Goal: Entertainment & Leisure: Consume media (video, audio)

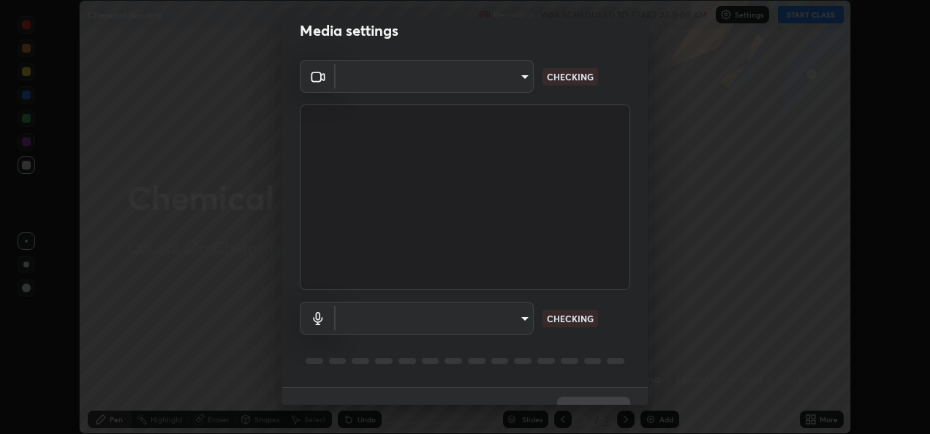
scroll to position [17, 0]
type input "fcbc606336747d805bd595eb40c6b5f29a1e1550cc5f4c8a38e7a1dcf20f99a9"
type input "bf0c866a6325e55d3bae0d7584da223482699bacb2ccebee08ad094193e983e5"
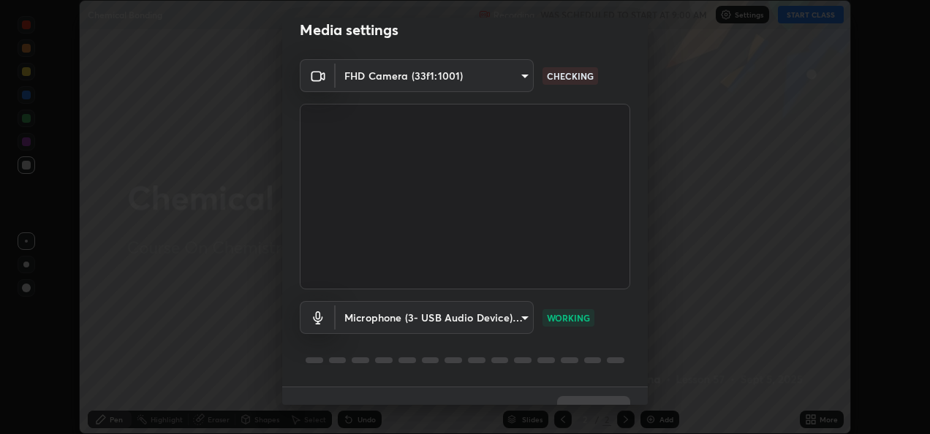
scroll to position [45, 0]
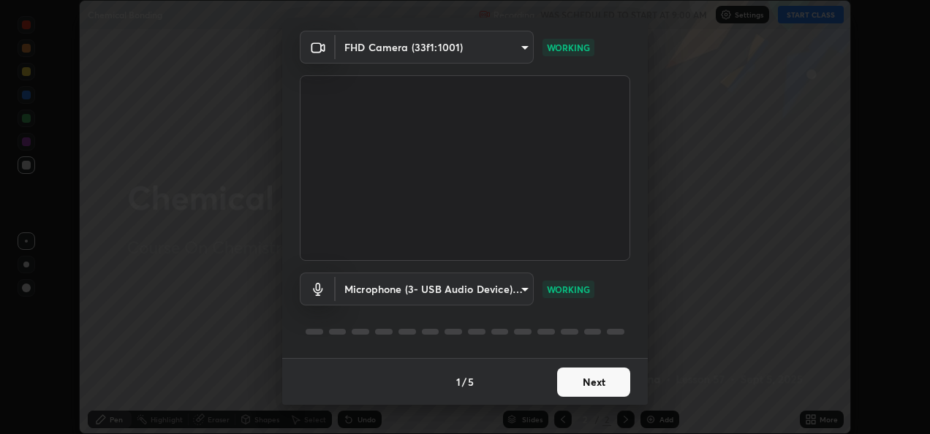
click at [583, 379] on button "Next" at bounding box center [593, 382] width 73 height 29
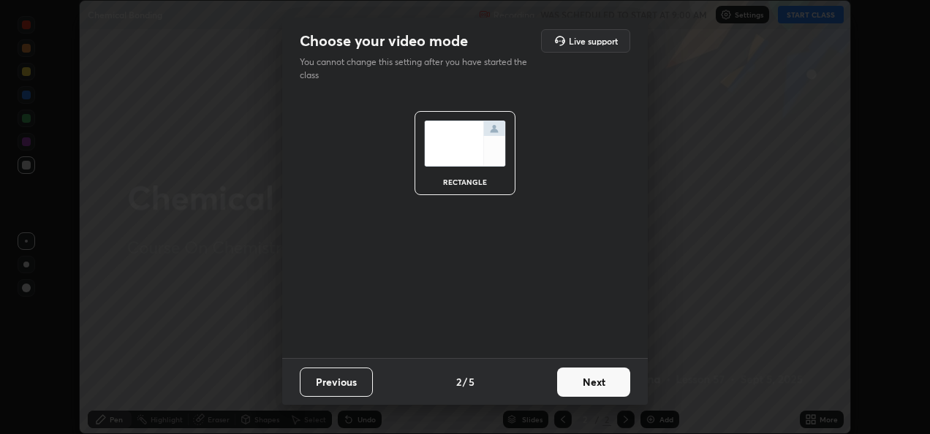
scroll to position [0, 0]
click at [581, 382] on button "Next" at bounding box center [593, 382] width 73 height 29
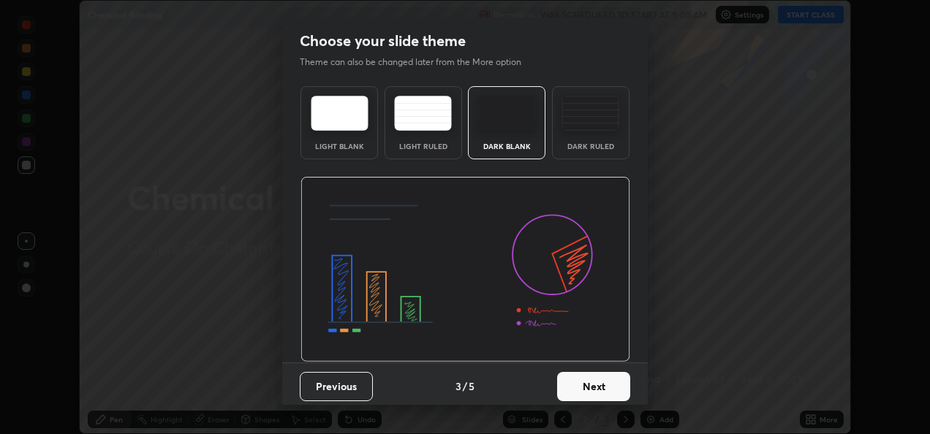
click at [581, 380] on button "Next" at bounding box center [593, 386] width 73 height 29
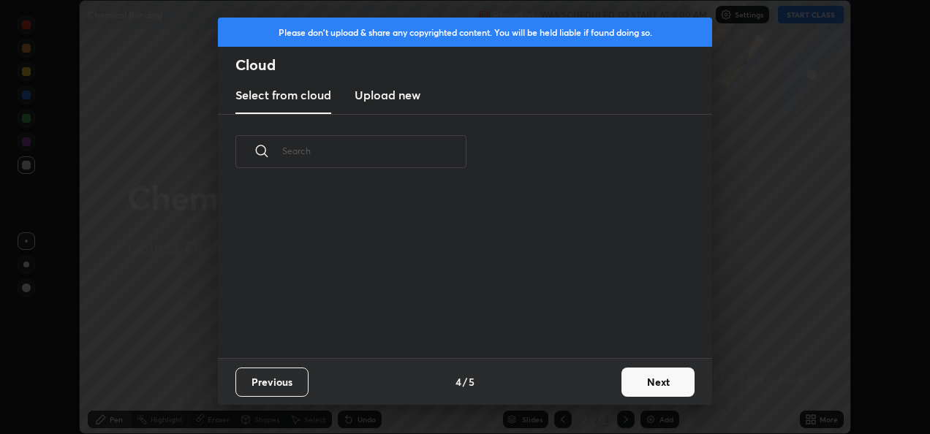
click at [581, 380] on div "Previous 4 / 5 Next" at bounding box center [465, 381] width 494 height 47
click at [642, 380] on button "Next" at bounding box center [658, 382] width 73 height 29
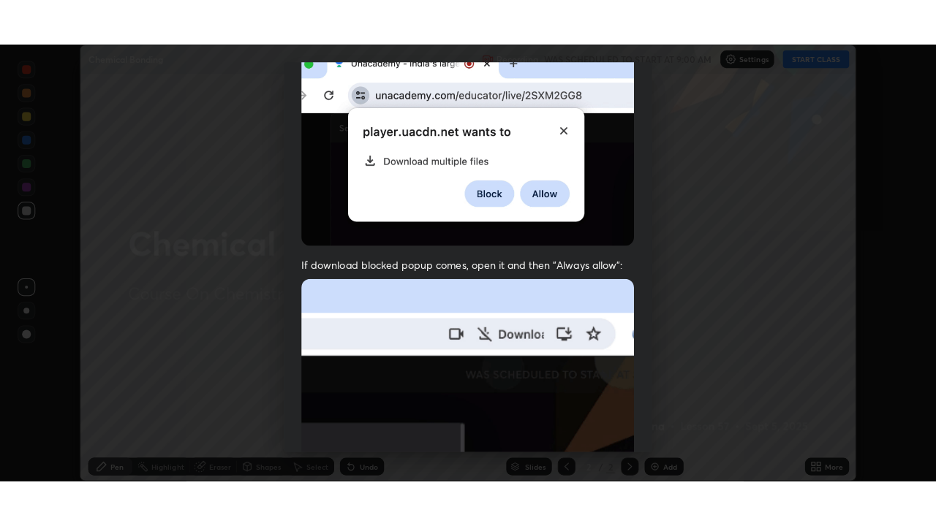
scroll to position [344, 0]
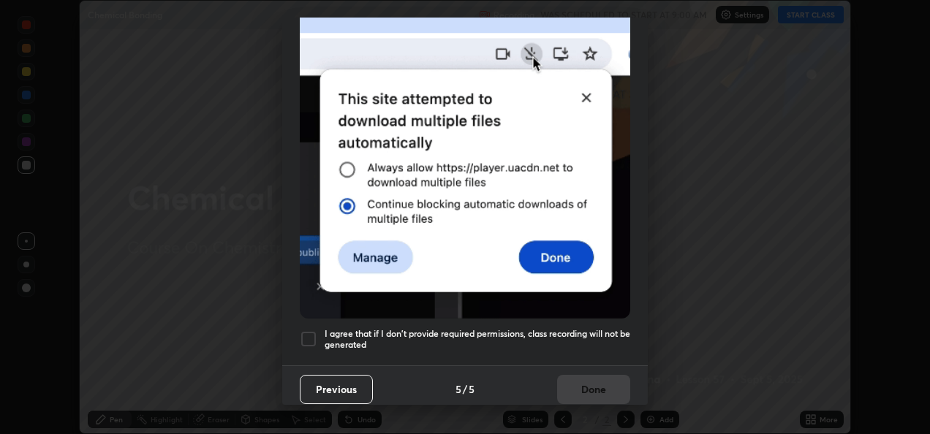
click at [309, 334] on div at bounding box center [309, 340] width 18 height 18
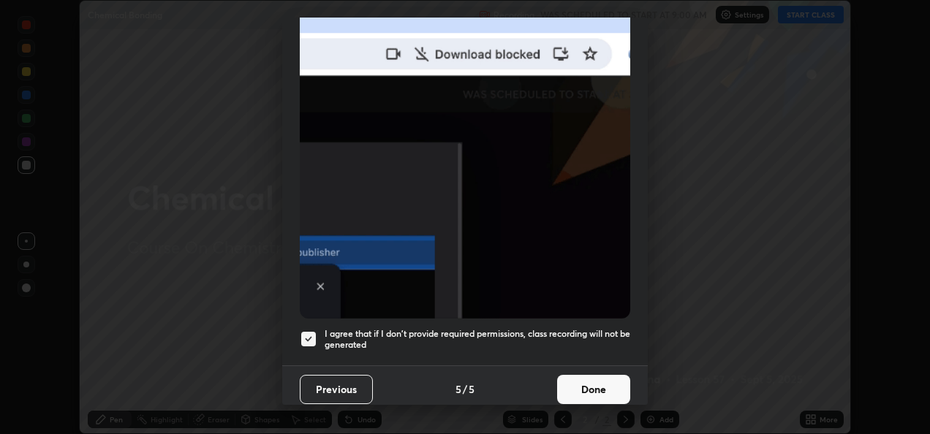
click at [601, 386] on button "Done" at bounding box center [593, 389] width 73 height 29
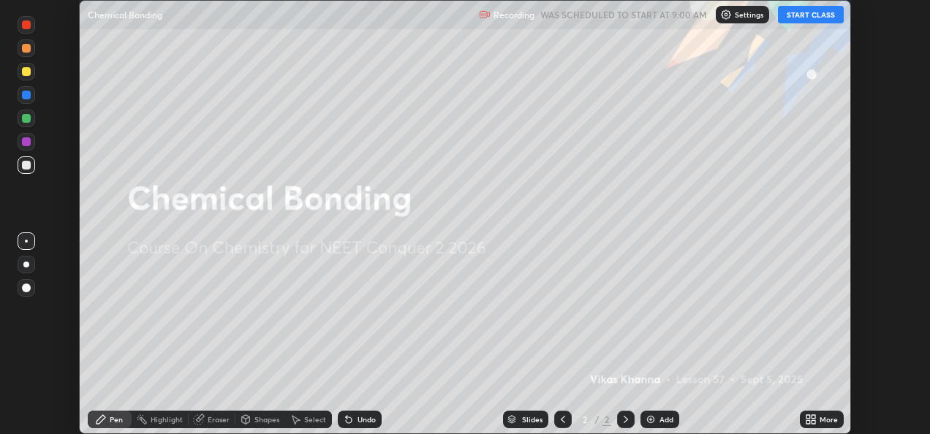
click at [818, 18] on button "START CLASS" at bounding box center [811, 15] width 66 height 18
click at [828, 422] on div "More" at bounding box center [829, 419] width 18 height 7
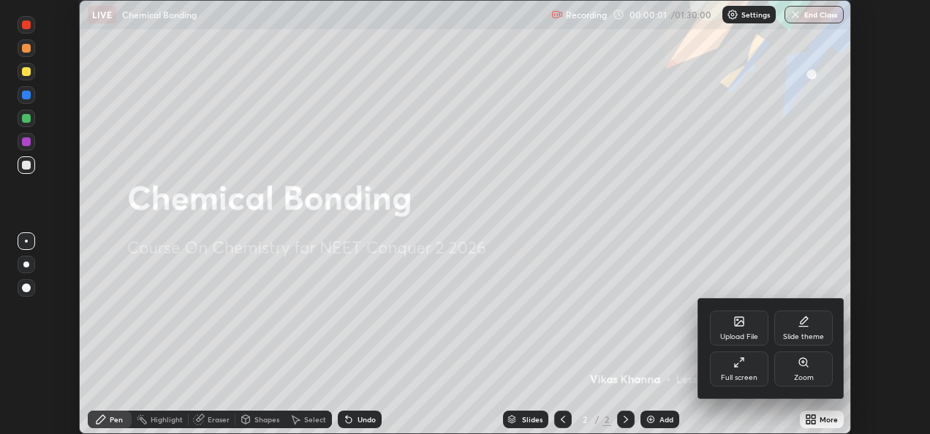
click at [737, 367] on icon at bounding box center [736, 365] width 3 height 3
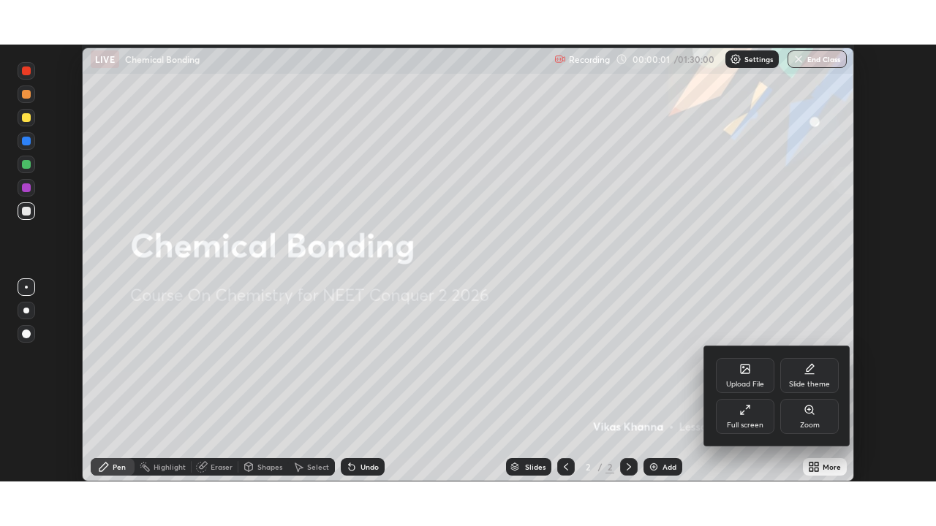
scroll to position [526, 936]
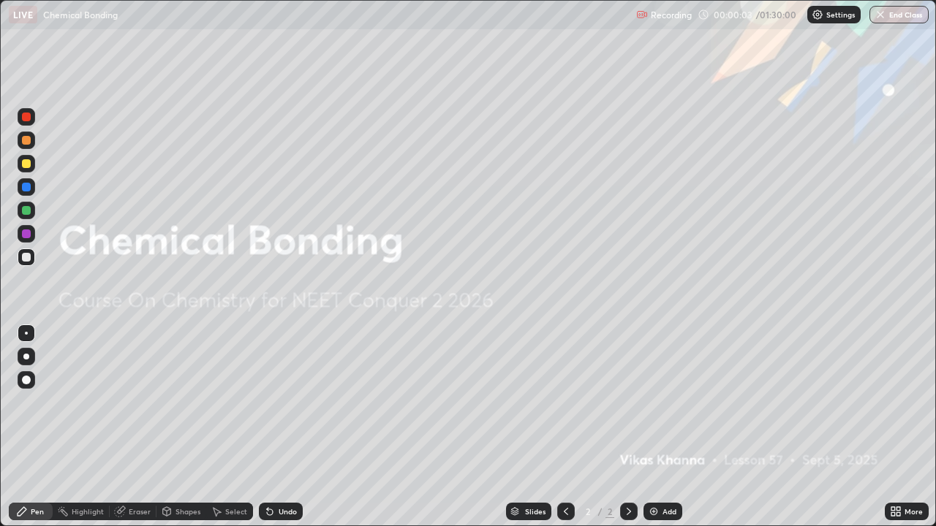
click at [656, 434] on img at bounding box center [654, 512] width 12 height 12
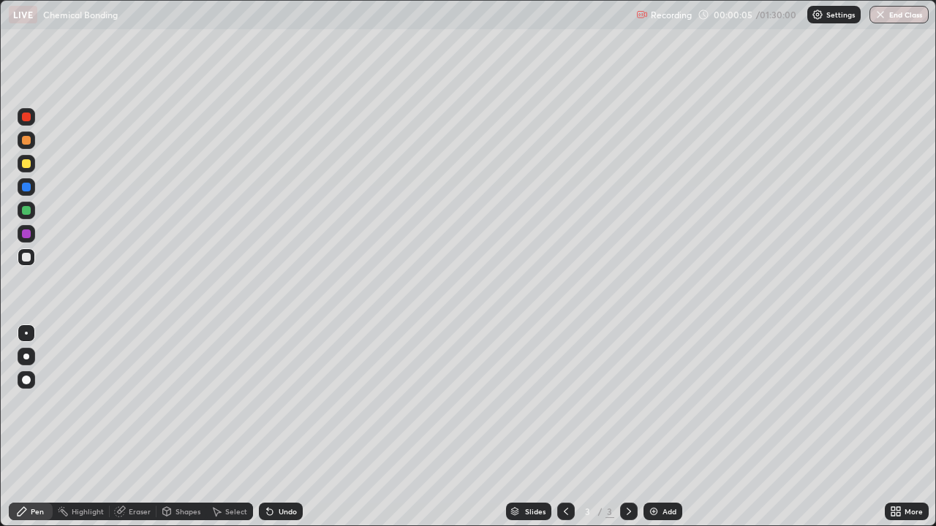
click at [26, 254] on div at bounding box center [26, 257] width 9 height 9
click at [29, 377] on div at bounding box center [26, 380] width 9 height 9
click at [138, 434] on div "Eraser" at bounding box center [140, 511] width 22 height 7
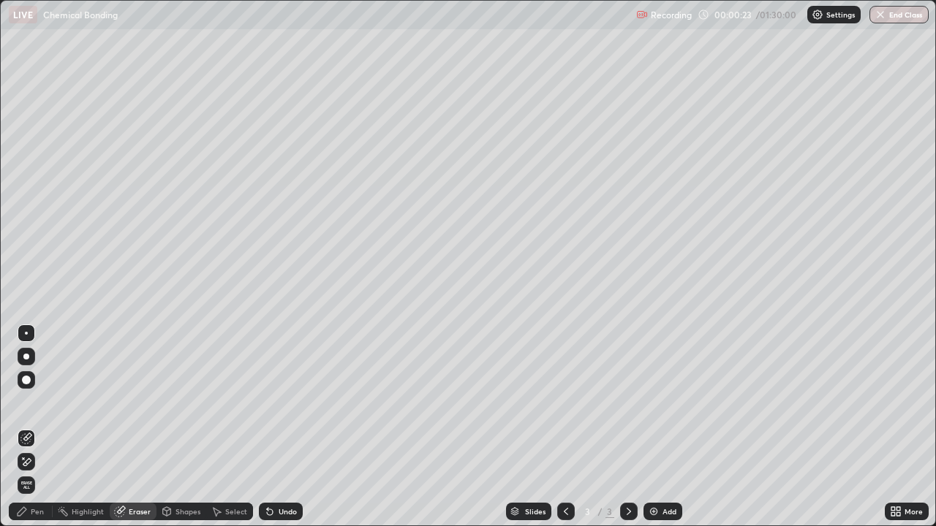
click at [24, 379] on div at bounding box center [26, 380] width 9 height 9
click at [29, 387] on div at bounding box center [27, 380] width 18 height 18
click at [29, 434] on div "Pen" at bounding box center [31, 512] width 44 height 18
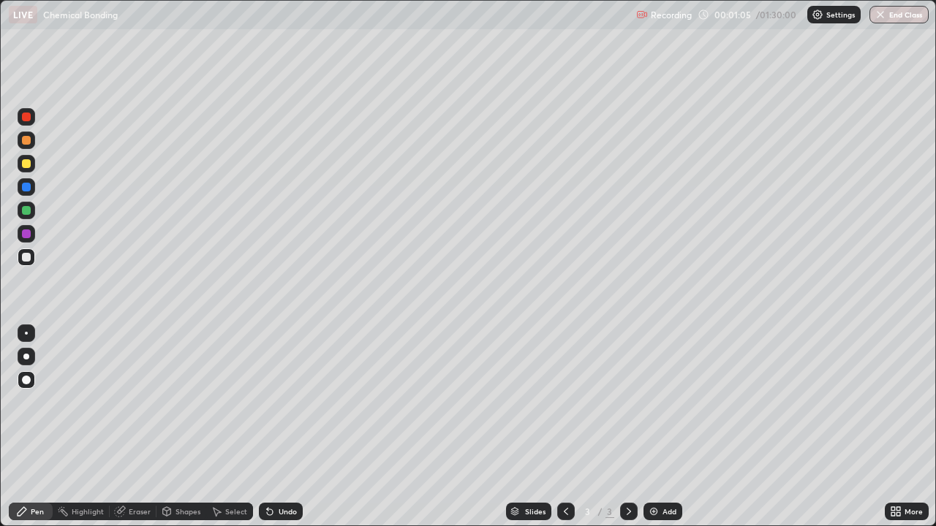
click at [124, 434] on icon at bounding box center [121, 510] width 8 height 7
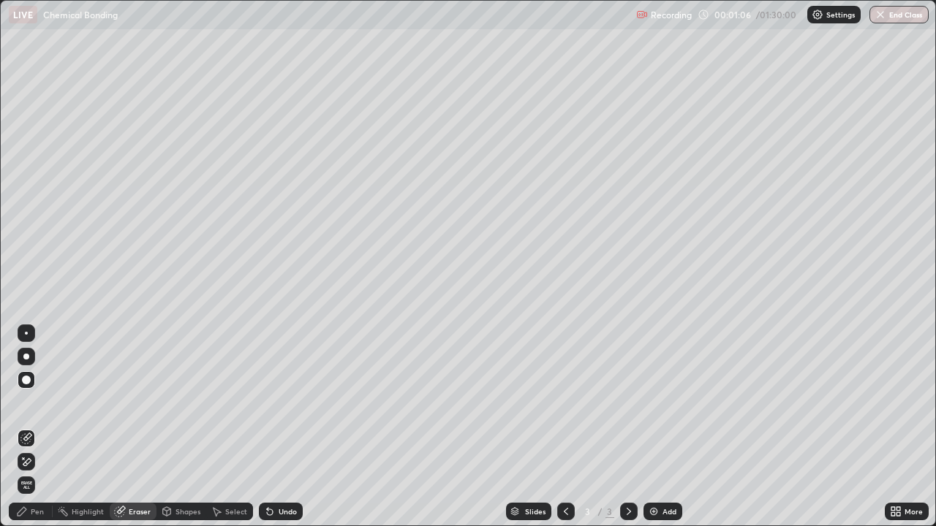
click at [25, 379] on div at bounding box center [26, 380] width 9 height 9
click at [32, 374] on div at bounding box center [27, 380] width 18 height 18
click at [26, 382] on div at bounding box center [26, 380] width 9 height 9
click at [28, 434] on icon at bounding box center [22, 512] width 12 height 12
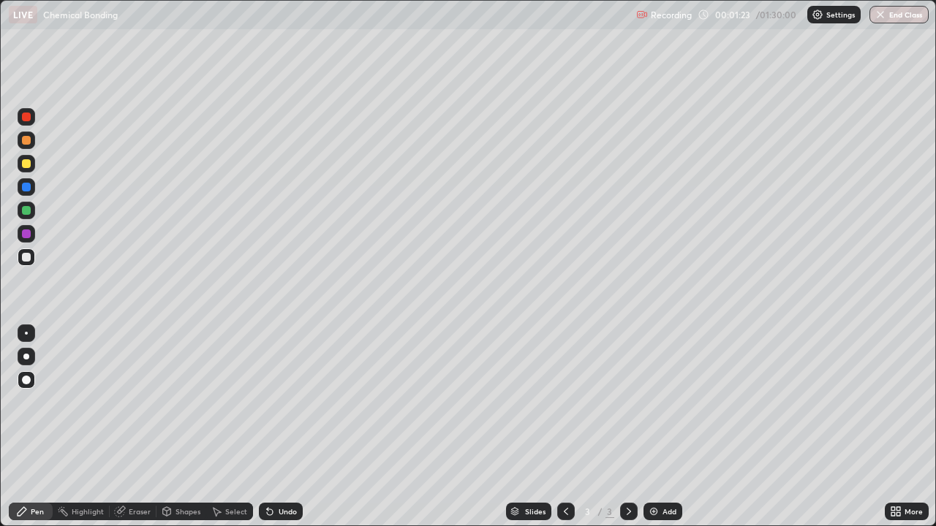
click at [25, 377] on div at bounding box center [26, 380] width 9 height 9
click at [120, 434] on icon at bounding box center [120, 512] width 12 height 12
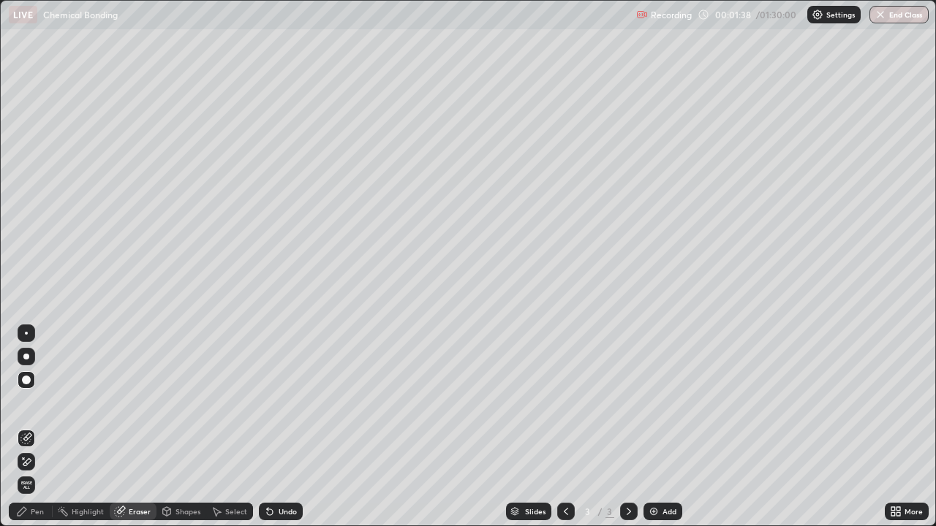
click at [25, 380] on div at bounding box center [26, 380] width 9 height 9
click at [267, 434] on icon at bounding box center [267, 508] width 1 height 1
click at [32, 434] on div "Pen" at bounding box center [37, 511] width 13 height 7
click at [34, 434] on div "Pen" at bounding box center [31, 512] width 44 height 18
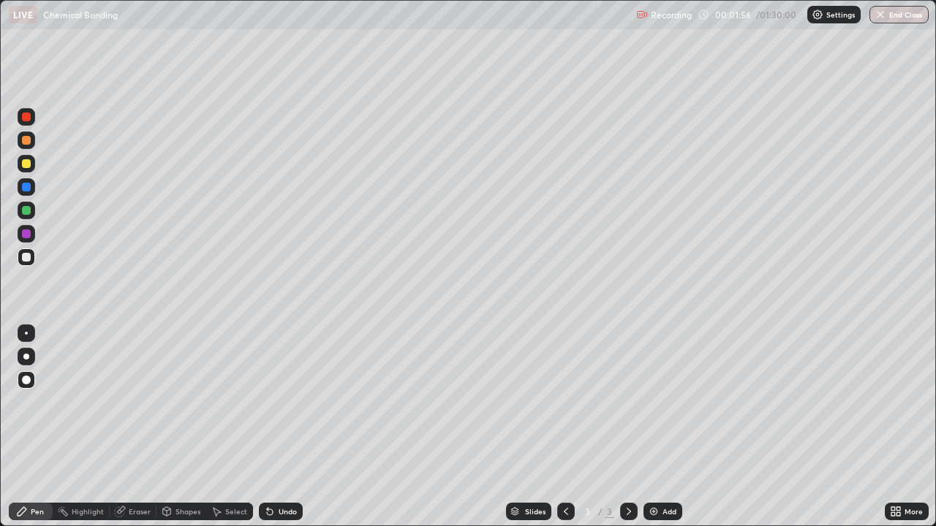
click at [23, 380] on div at bounding box center [26, 380] width 9 height 9
click at [26, 118] on div at bounding box center [26, 117] width 9 height 9
click at [23, 235] on div at bounding box center [26, 234] width 9 height 9
click at [267, 434] on icon at bounding box center [267, 508] width 1 height 1
click at [265, 434] on icon at bounding box center [270, 512] width 12 height 12
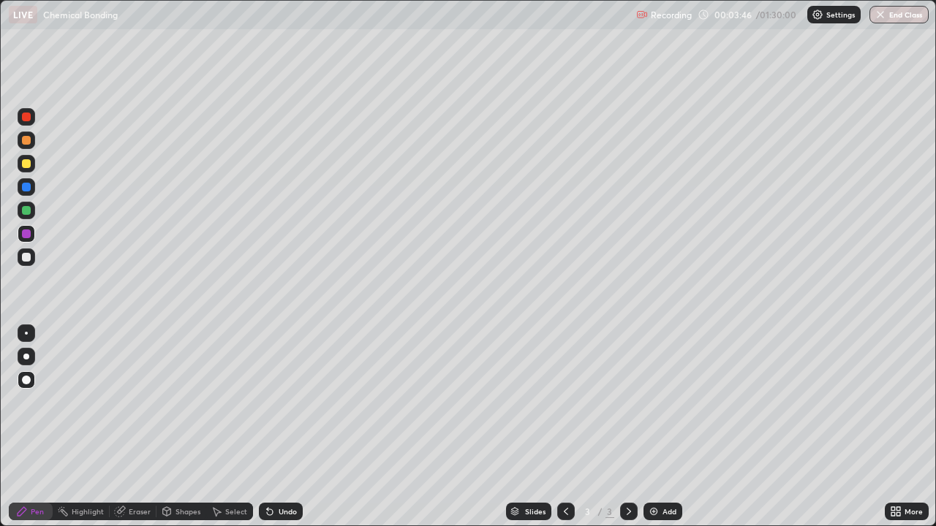
click at [267, 434] on icon at bounding box center [267, 508] width 1 height 1
click at [173, 434] on div "Shapes" at bounding box center [181, 512] width 50 height 18
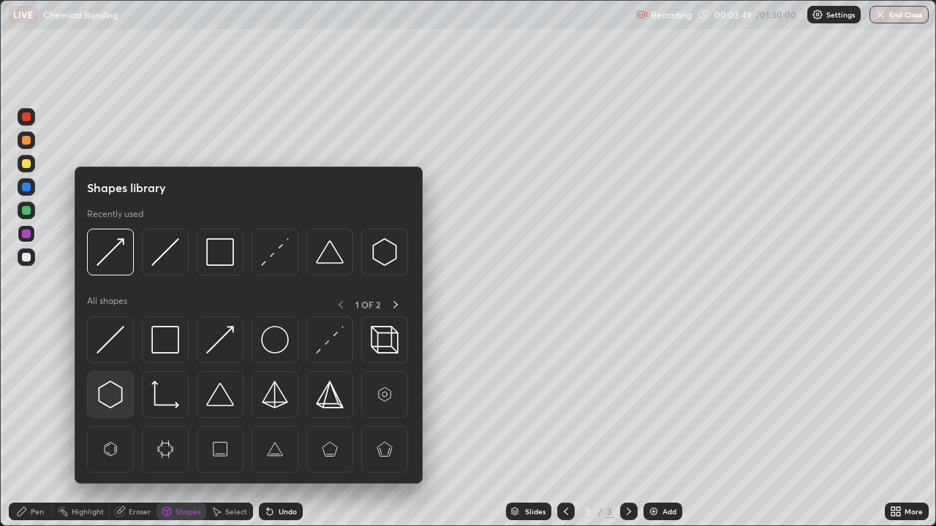
click at [111, 393] on img at bounding box center [111, 395] width 28 height 28
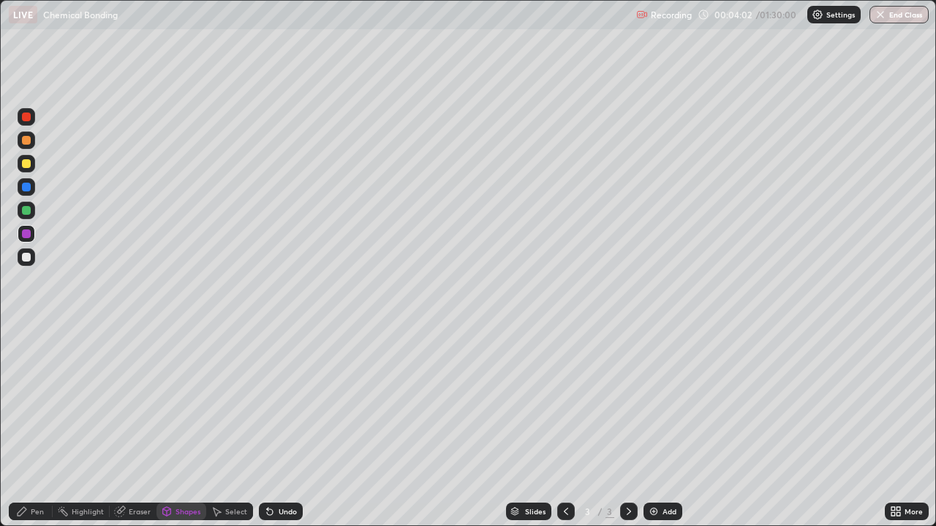
click at [175, 434] on div "Shapes" at bounding box center [187, 511] width 25 height 7
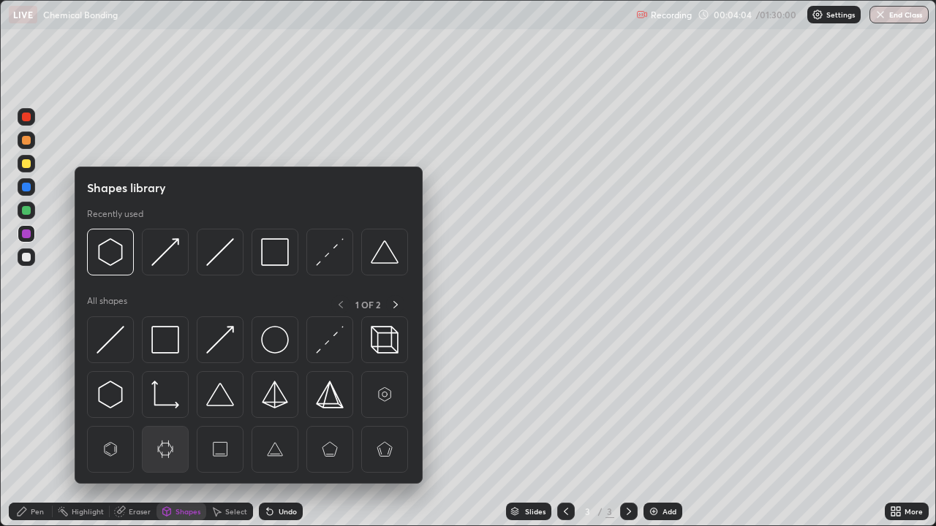
click at [172, 434] on img at bounding box center [165, 450] width 28 height 28
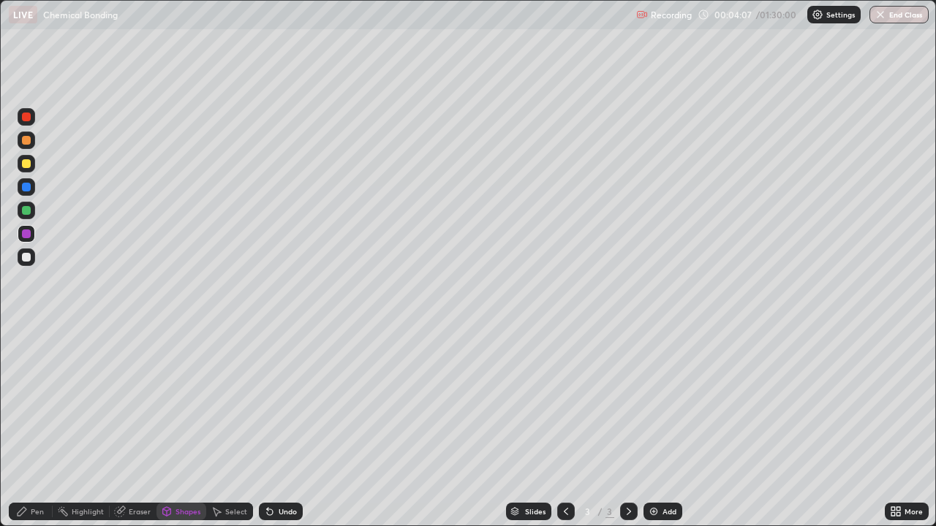
click at [165, 434] on icon at bounding box center [167, 511] width 8 height 2
click at [43, 434] on div "Pen" at bounding box center [37, 511] width 13 height 7
click at [186, 434] on div "Shapes" at bounding box center [187, 511] width 25 height 7
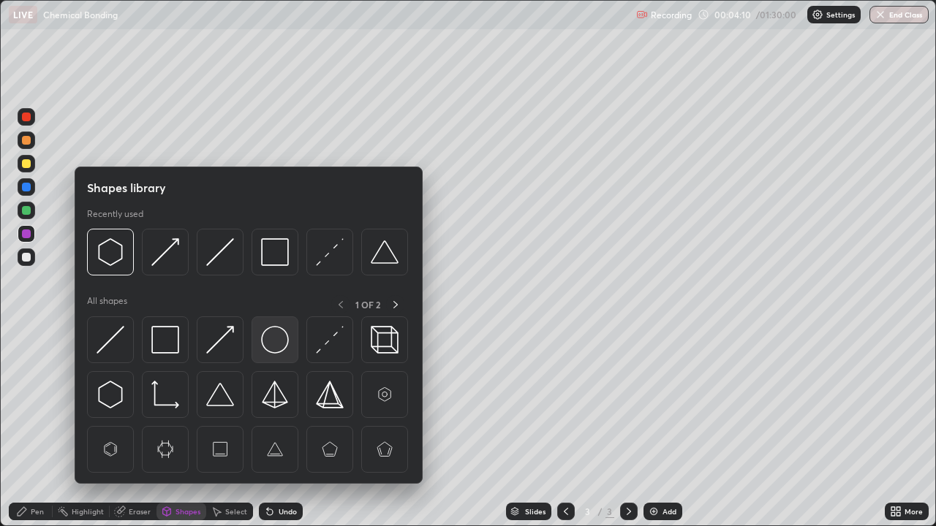
click at [275, 349] on img at bounding box center [275, 340] width 28 height 28
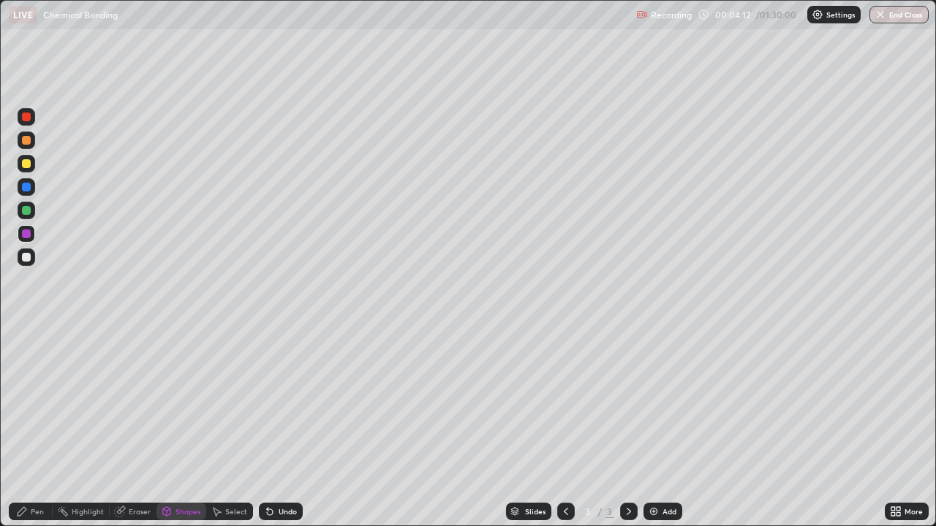
click at [28, 163] on div at bounding box center [26, 163] width 9 height 9
click at [189, 434] on div "Shapes" at bounding box center [187, 511] width 25 height 7
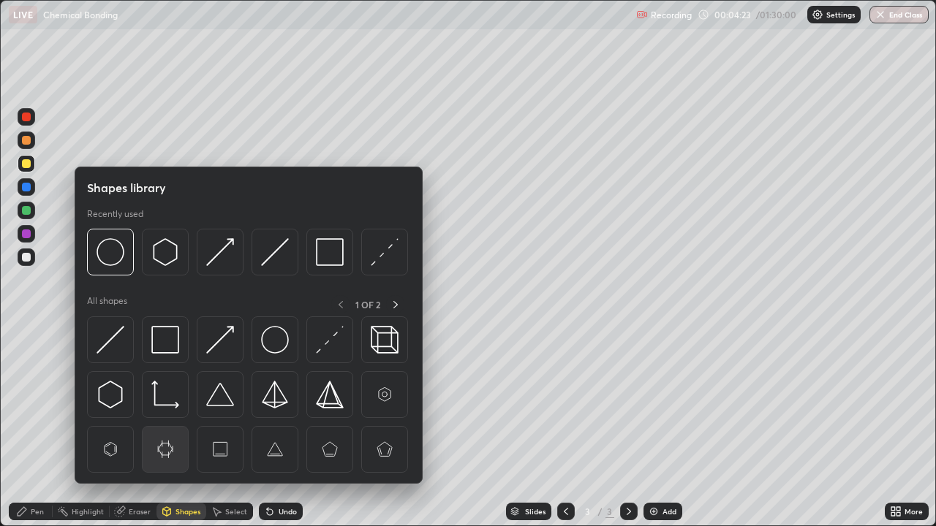
click at [159, 434] on img at bounding box center [165, 450] width 28 height 28
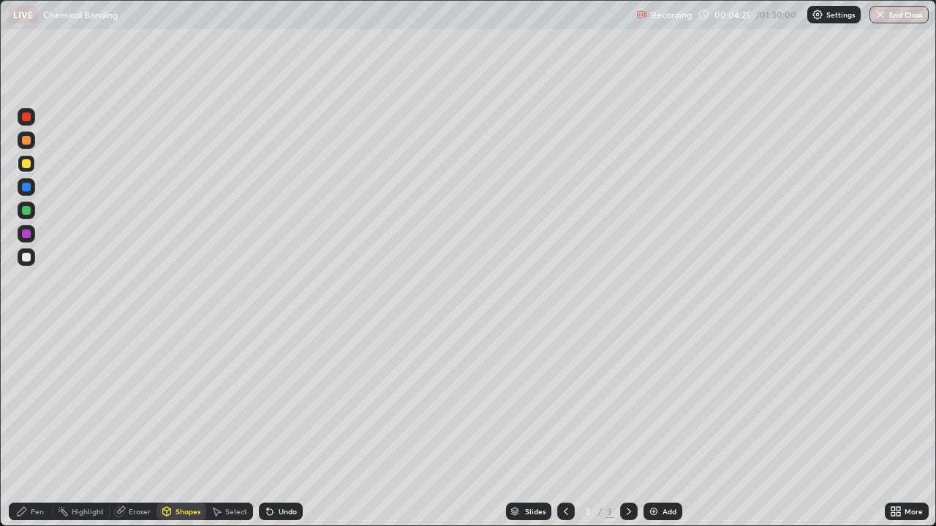
click at [179, 434] on div "Shapes" at bounding box center [181, 512] width 50 height 18
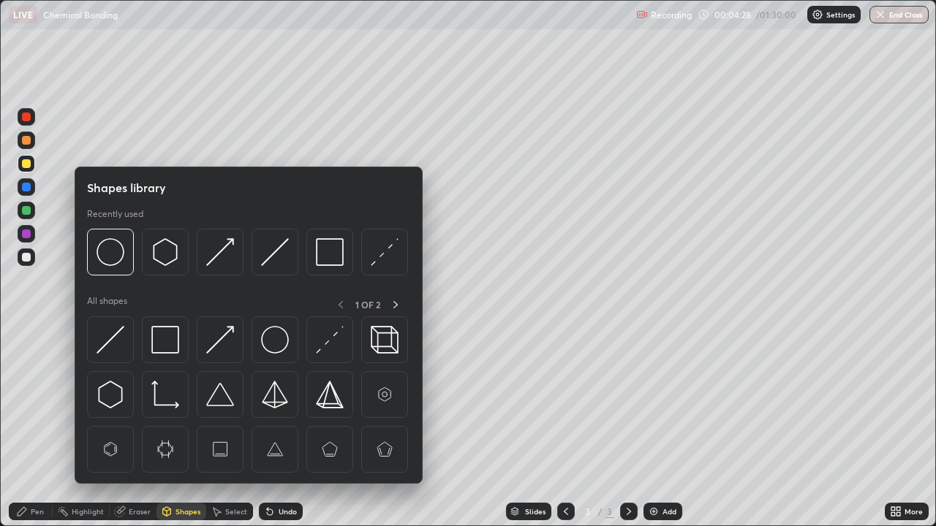
click at [180, 434] on div "Shapes" at bounding box center [187, 511] width 25 height 7
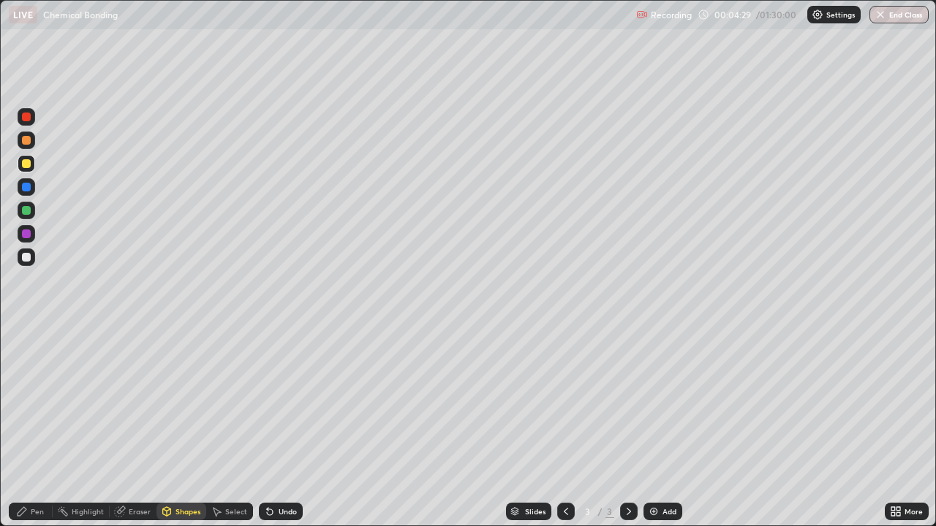
click at [39, 434] on div "Pen" at bounding box center [37, 511] width 13 height 7
click at [24, 189] on div at bounding box center [26, 187] width 9 height 9
click at [27, 117] on div at bounding box center [26, 117] width 9 height 9
click at [27, 259] on div at bounding box center [26, 257] width 9 height 9
click at [25, 211] on div at bounding box center [26, 210] width 9 height 9
